Goal: Connect with others: Connect with others

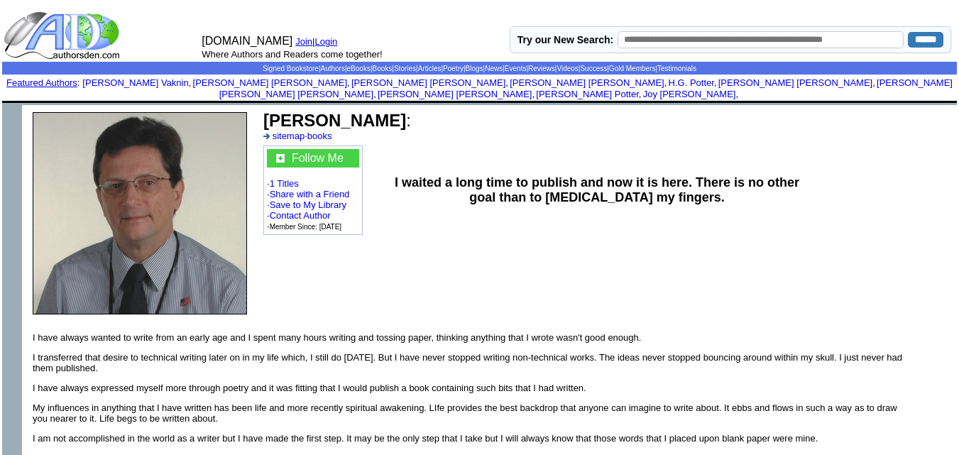
drag, startPoint x: 262, startPoint y: 107, endPoint x: 392, endPoint y: 111, distance: 130.0
click at [392, 111] on td "John G Henning : sitemap · books" at bounding box center [607, 126] width 692 height 35
copy b "John G Henning"
click at [308, 152] on font "Follow Me" at bounding box center [318, 158] width 52 height 12
